Goal: Task Accomplishment & Management: Manage account settings

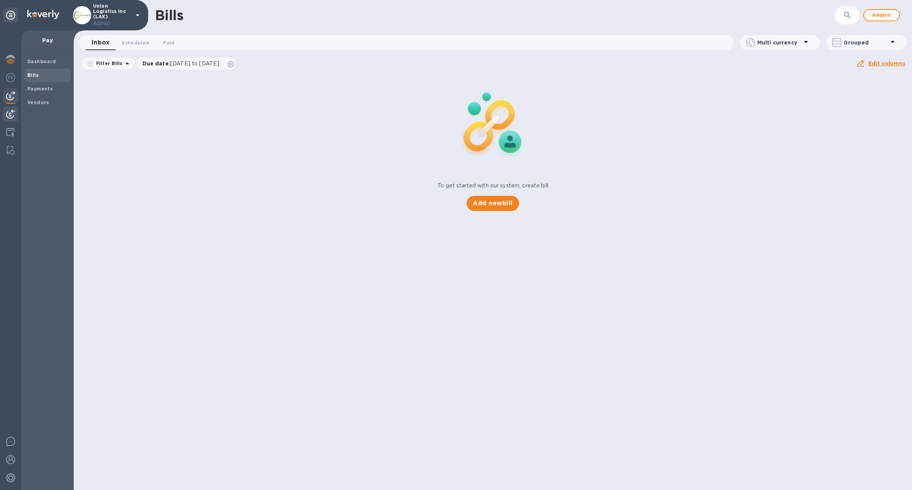
click at [11, 122] on div at bounding box center [10, 114] width 15 height 17
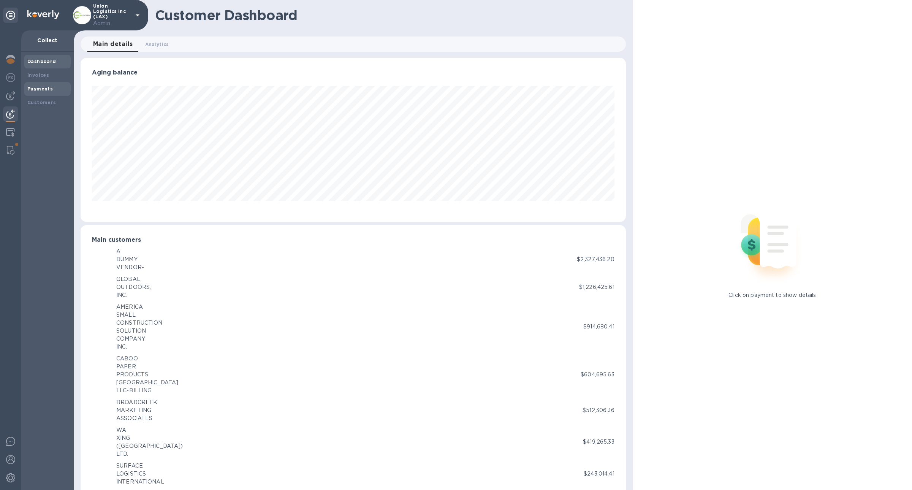
scroll to position [379704, 379326]
click at [39, 99] on div "Customers" at bounding box center [47, 103] width 40 height 8
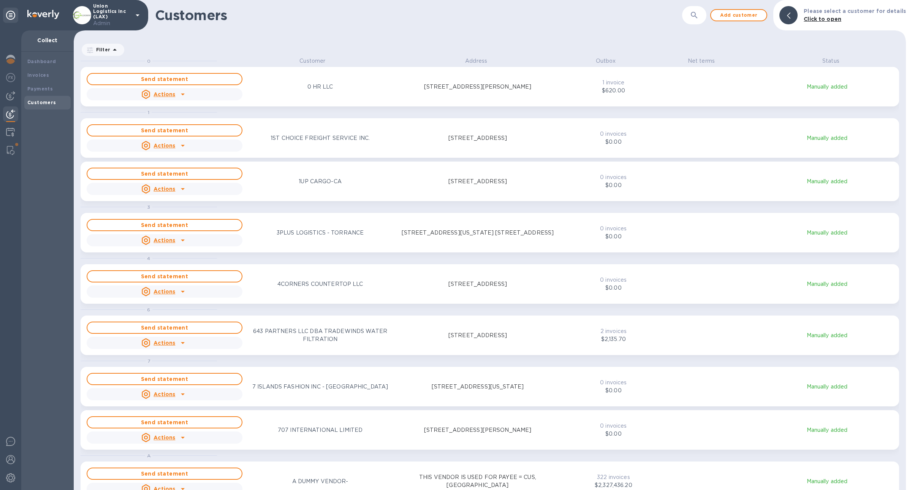
scroll to position [424, 829]
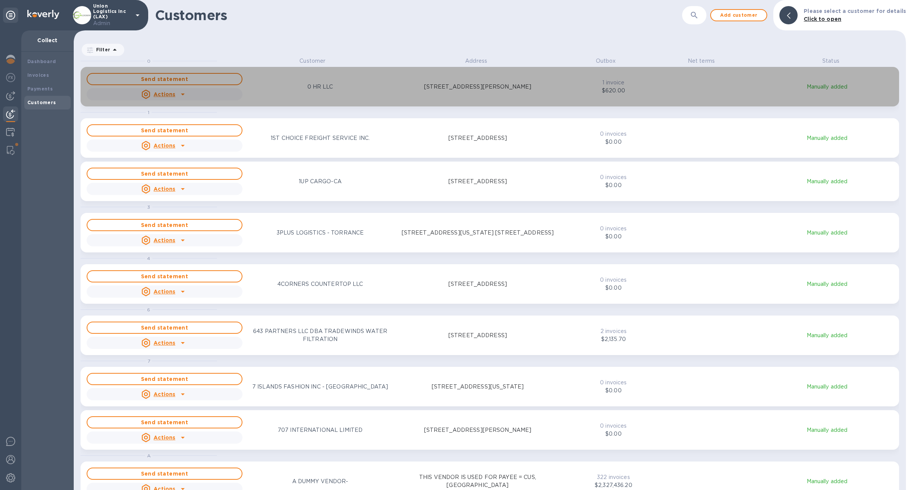
click at [636, 93] on p "$620.00" at bounding box center [613, 91] width 64 height 8
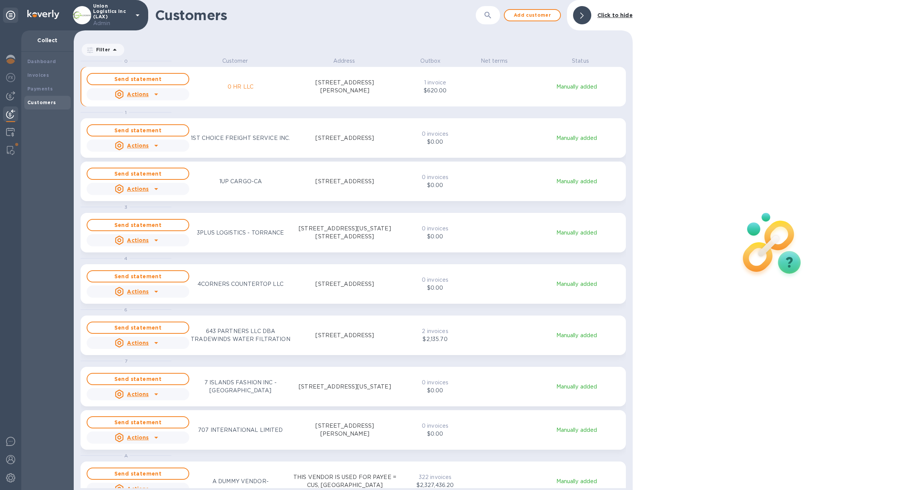
scroll to position [8, 3]
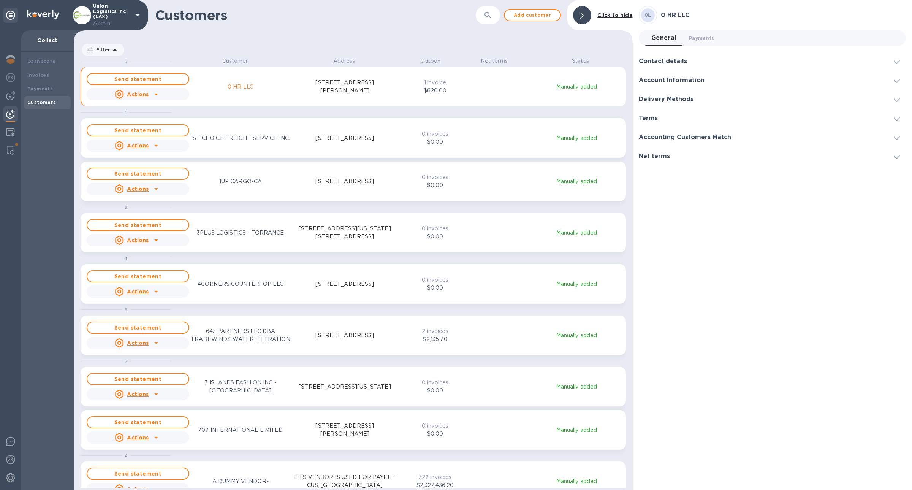
click at [671, 100] on h3 "Delivery Methods" at bounding box center [666, 99] width 55 height 7
click at [152, 96] on icon "grid" at bounding box center [156, 94] width 9 height 9
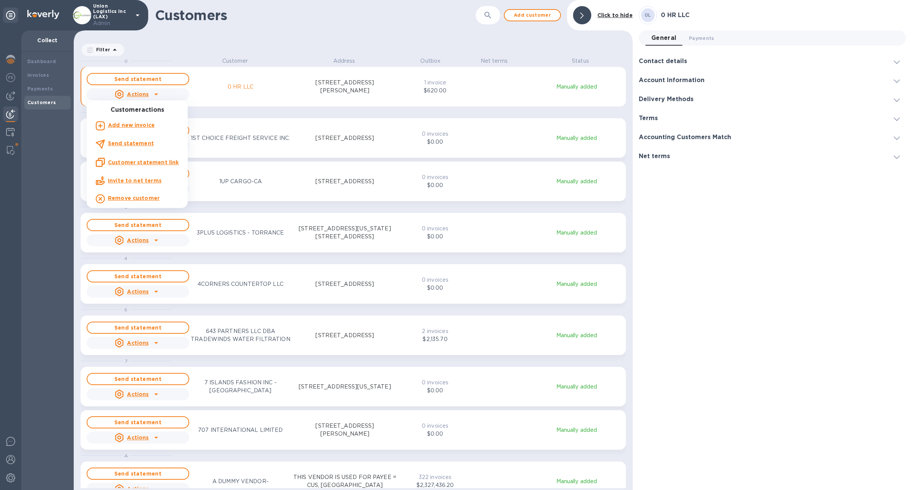
click at [163, 162] on u "Customer statement link" at bounding box center [143, 162] width 71 height 6
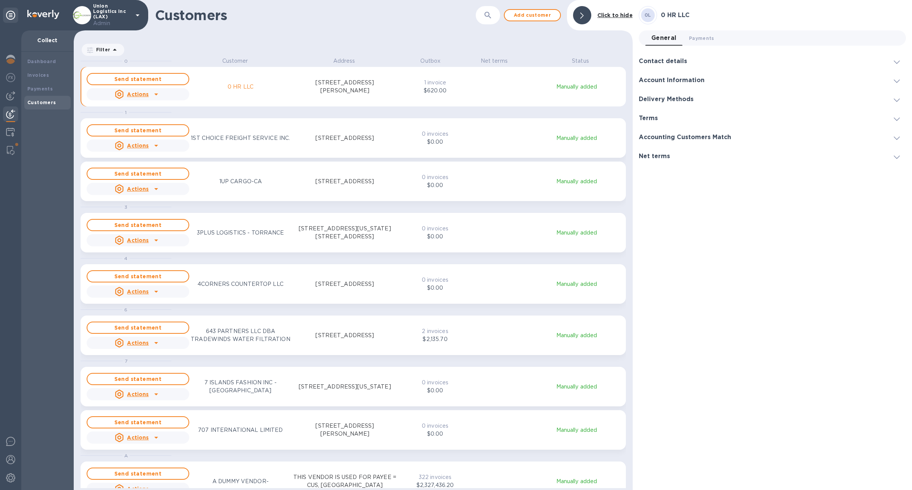
scroll to position [424, 555]
